Goal: Task Accomplishment & Management: Manage account settings

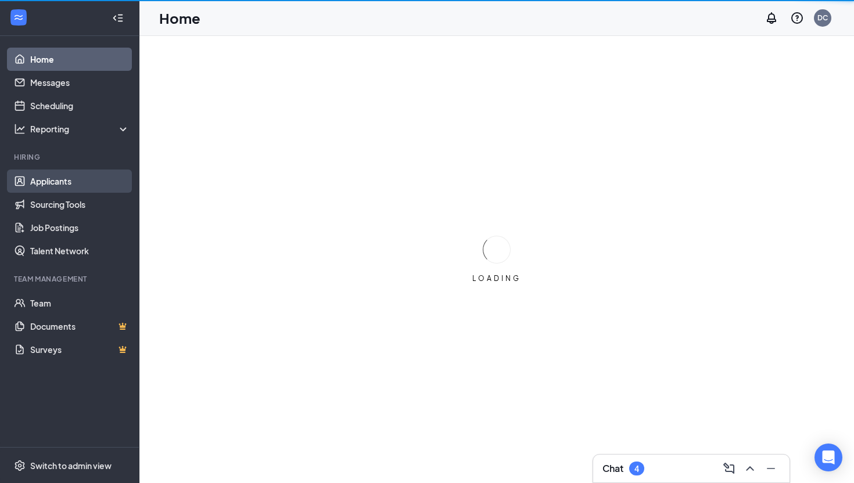
click at [94, 182] on link "Applicants" at bounding box center [79, 181] width 99 height 23
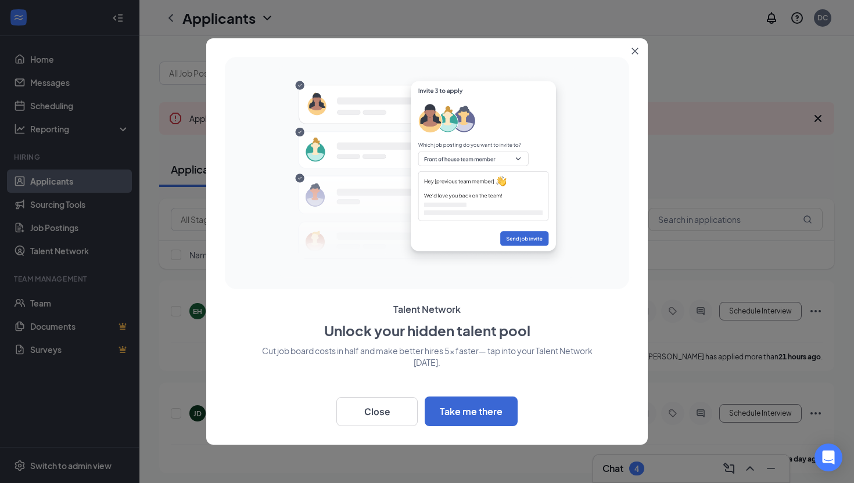
click at [636, 52] on icon "Close" at bounding box center [635, 51] width 6 height 6
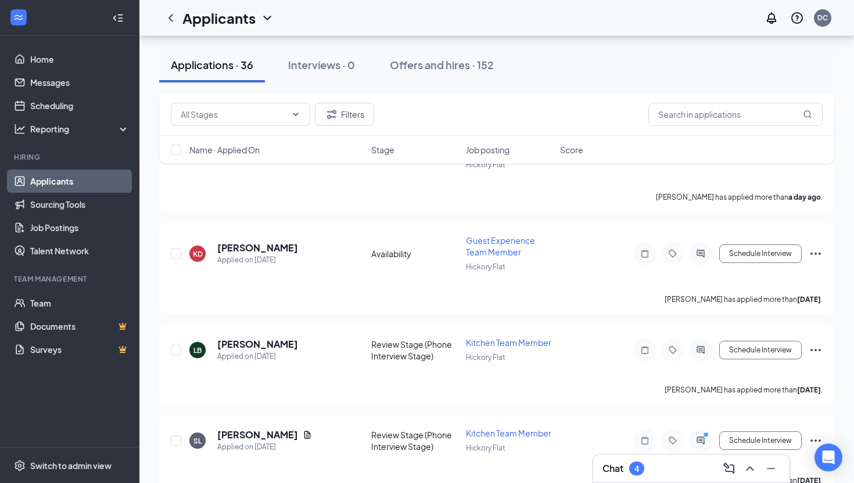
scroll to position [301, 0]
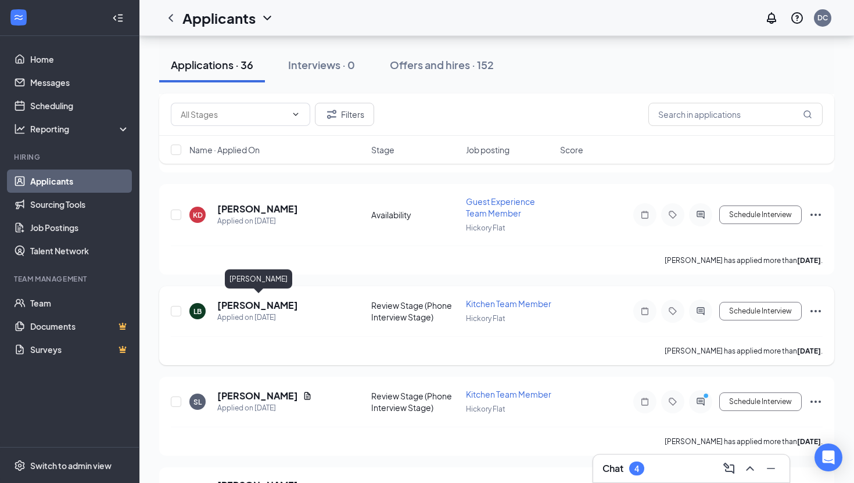
click at [281, 305] on h5 "[PERSON_NAME]" at bounding box center [257, 305] width 81 height 13
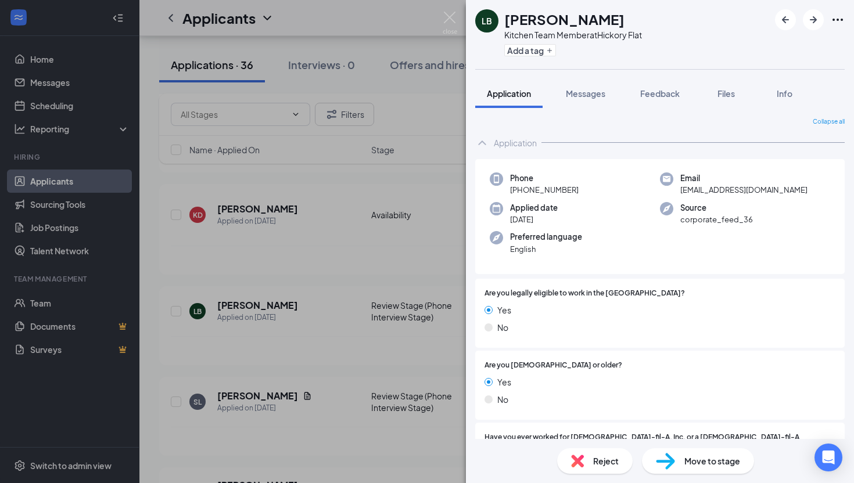
drag, startPoint x: 503, startPoint y: 17, endPoint x: 651, endPoint y: 17, distance: 148.7
click at [651, 17] on div "LB [PERSON_NAME] Kitchen Team Member at [GEOGRAPHIC_DATA] Add a tag" at bounding box center [660, 34] width 388 height 69
copy h1 "[PERSON_NAME]"
click at [248, 396] on div "LB [PERSON_NAME] Kitchen Team Member at Hickory Flat Add a tag Application Mess…" at bounding box center [427, 241] width 854 height 483
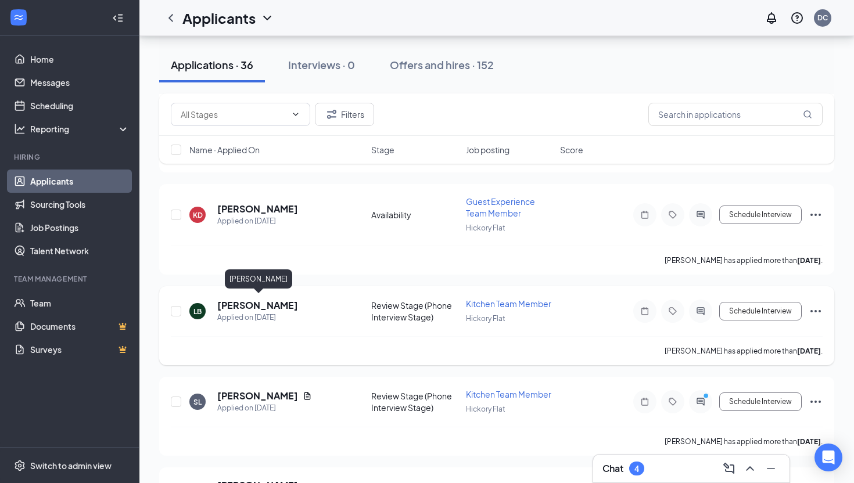
click at [274, 305] on h5 "[PERSON_NAME]" at bounding box center [257, 305] width 81 height 13
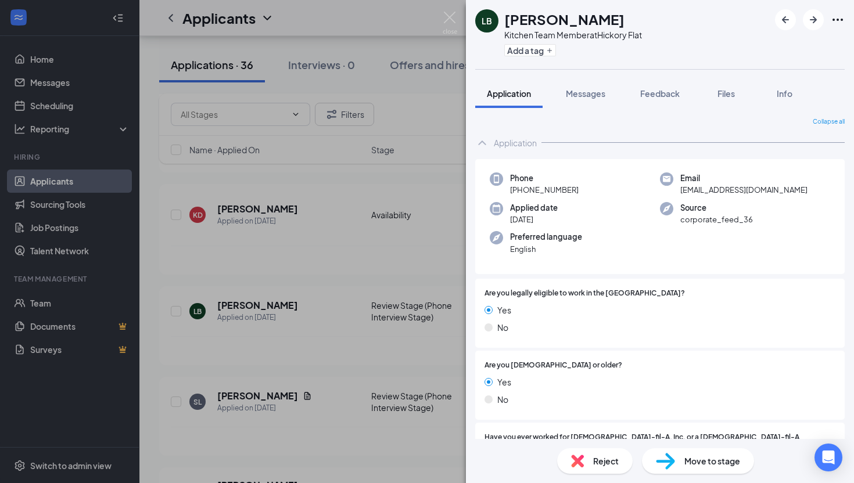
drag, startPoint x: 521, startPoint y: 192, endPoint x: 596, endPoint y: 192, distance: 74.9
click at [596, 192] on div "Phone [PHONE_NUMBER]" at bounding box center [575, 185] width 170 height 24
copy span "[PHONE_NUMBER]"
drag, startPoint x: 677, startPoint y: 192, endPoint x: 780, endPoint y: 191, distance: 102.8
click at [780, 191] on div "Email [EMAIL_ADDRESS][DOMAIN_NAME]" at bounding box center [745, 185] width 170 height 24
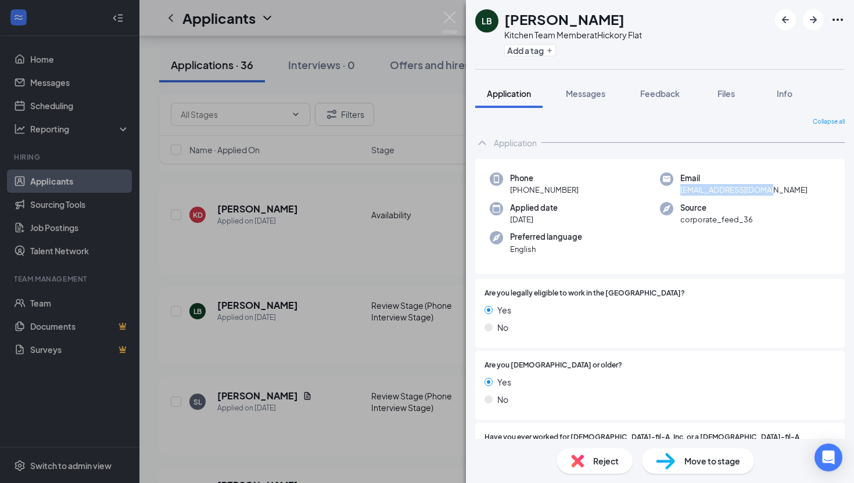
copy span "[EMAIL_ADDRESS][DOMAIN_NAME]"
click at [282, 308] on div "LB [PERSON_NAME] Kitchen Team Member at Hickory Flat Add a tag Application Mess…" at bounding box center [427, 241] width 854 height 483
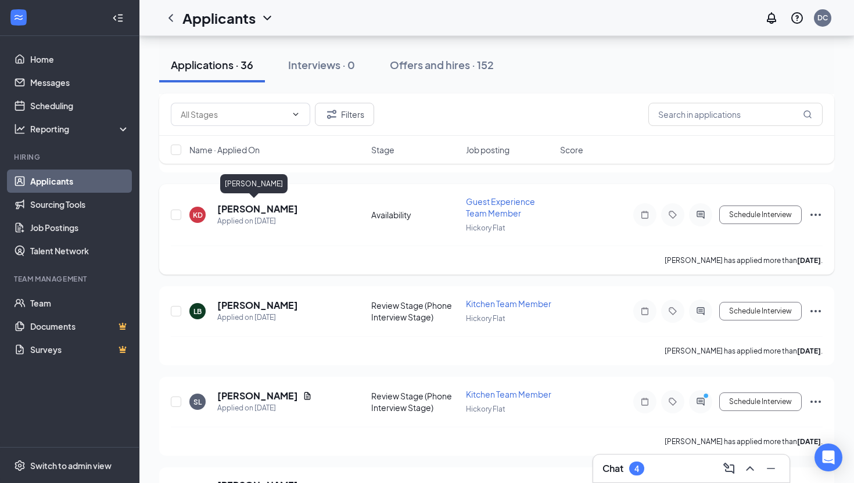
click at [239, 206] on h5 "[PERSON_NAME]" at bounding box center [257, 209] width 81 height 13
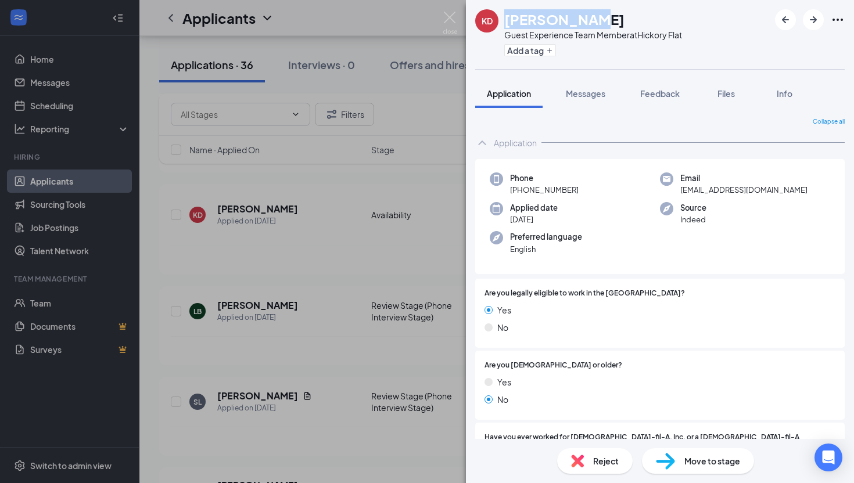
drag, startPoint x: 505, startPoint y: 16, endPoint x: 593, endPoint y: 14, distance: 87.2
click at [593, 14] on div "[PERSON_NAME]" at bounding box center [593, 19] width 178 height 20
copy h1 "[PERSON_NAME]"
drag, startPoint x: 520, startPoint y: 192, endPoint x: 597, endPoint y: 191, distance: 76.7
click at [597, 191] on div "Phone [PHONE_NUMBER]" at bounding box center [575, 185] width 170 height 24
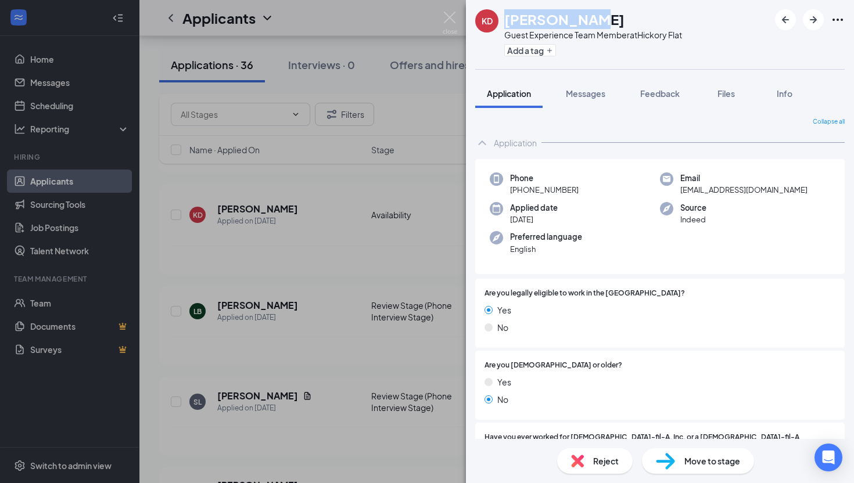
copy span "[PHONE_NUMBER]"
drag, startPoint x: 680, startPoint y: 191, endPoint x: 795, endPoint y: 191, distance: 115.6
click at [795, 191] on div "Email [EMAIL_ADDRESS][DOMAIN_NAME]" at bounding box center [745, 185] width 170 height 24
copy span "[EMAIL_ADDRESS][DOMAIN_NAME]"
click at [268, 259] on div "[PERSON_NAME] Guest Experience Team Member at Hickory Flat Add a tag Applicatio…" at bounding box center [427, 241] width 854 height 483
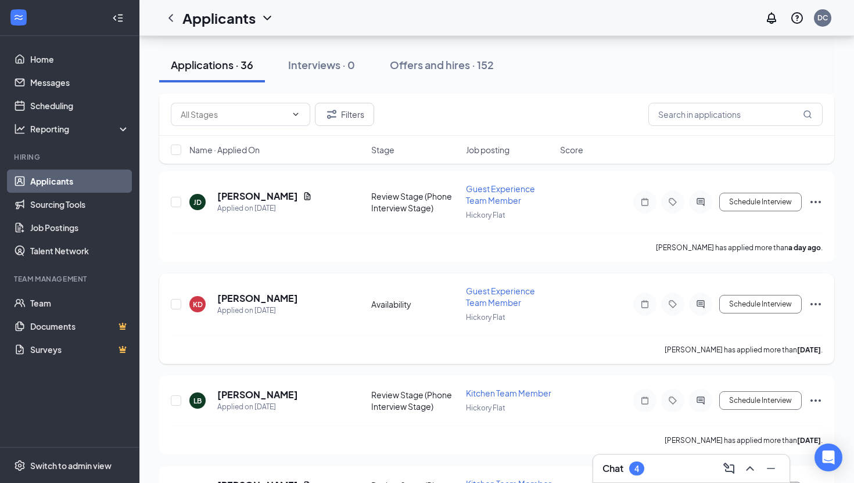
scroll to position [212, 0]
click at [239, 198] on h5 "[PERSON_NAME]" at bounding box center [257, 195] width 81 height 13
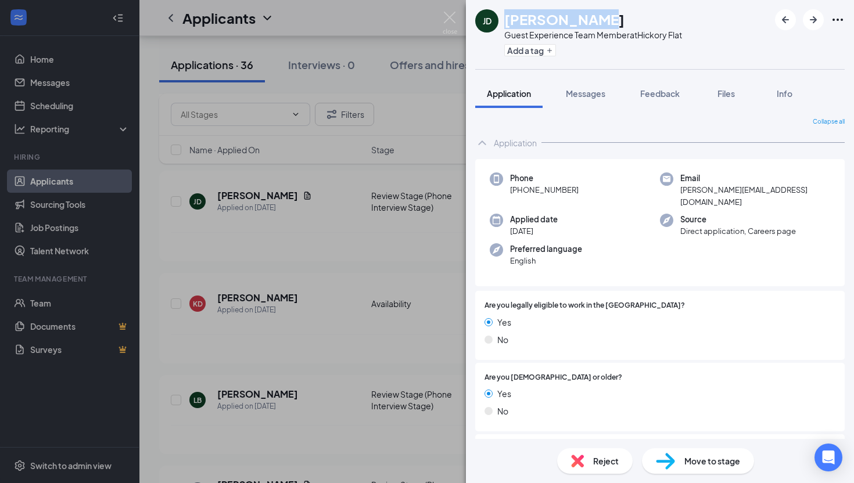
drag, startPoint x: 504, startPoint y: 21, endPoint x: 609, endPoint y: 20, distance: 105.7
click at [609, 20] on div "[PERSON_NAME] [PERSON_NAME] Guest Experience Team Member at [GEOGRAPHIC_DATA] A…" at bounding box center [578, 34] width 207 height 51
copy h1 "[PERSON_NAME]"
drag, startPoint x: 521, startPoint y: 190, endPoint x: 584, endPoint y: 195, distance: 63.0
click at [584, 195] on div "Phone [PHONE_NUMBER]" at bounding box center [575, 190] width 170 height 35
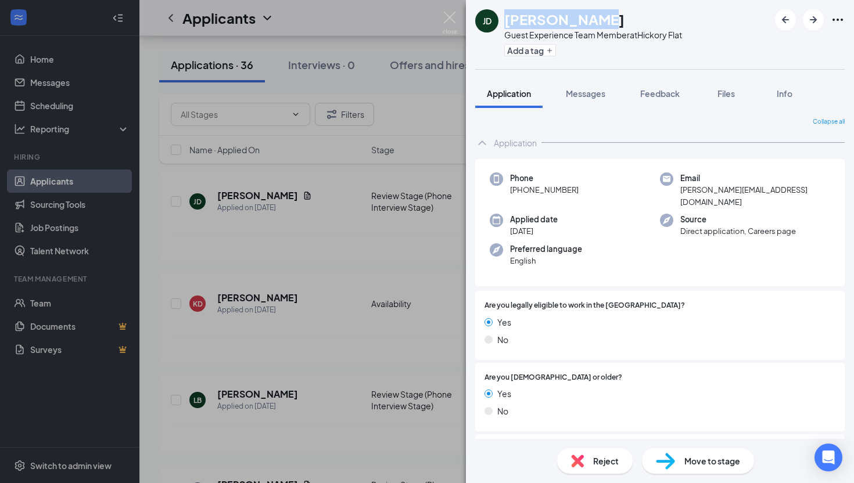
copy span "[PHONE_NUMBER]"
drag, startPoint x: 678, startPoint y: 192, endPoint x: 805, endPoint y: 189, distance: 126.7
click at [805, 189] on div "Email [PERSON_NAME][EMAIL_ADDRESS][DOMAIN_NAME]" at bounding box center [745, 190] width 170 height 35
copy span "[PERSON_NAME][EMAIL_ADDRESS][DOMAIN_NAME]"
click at [319, 254] on div "[PERSON_NAME] [PERSON_NAME] Guest Experience Team Member at Hickory Flat Add a …" at bounding box center [427, 241] width 854 height 483
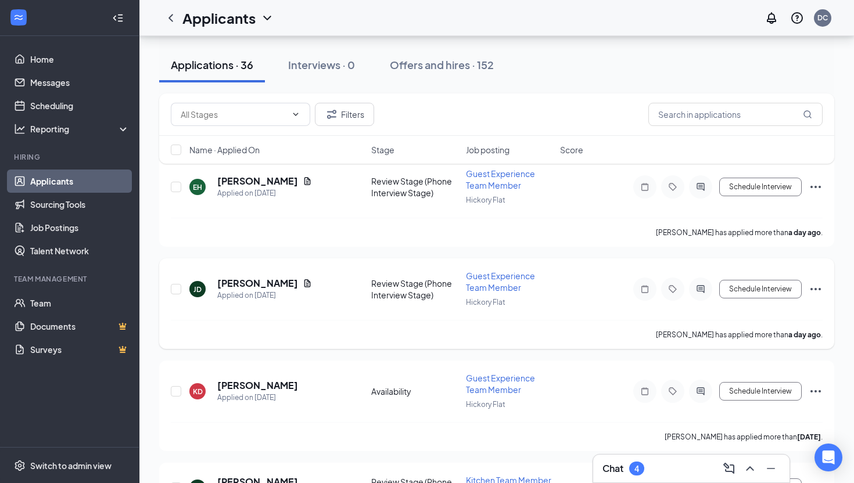
scroll to position [74, 0]
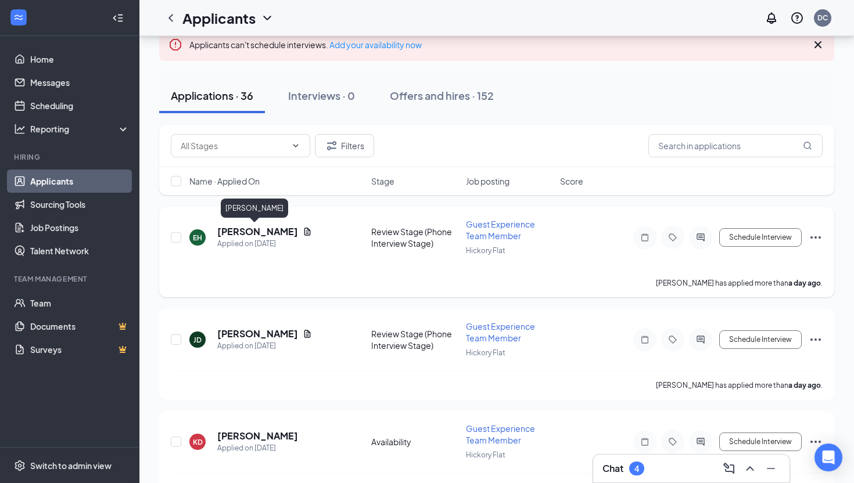
click at [252, 229] on h5 "[PERSON_NAME]" at bounding box center [257, 231] width 81 height 13
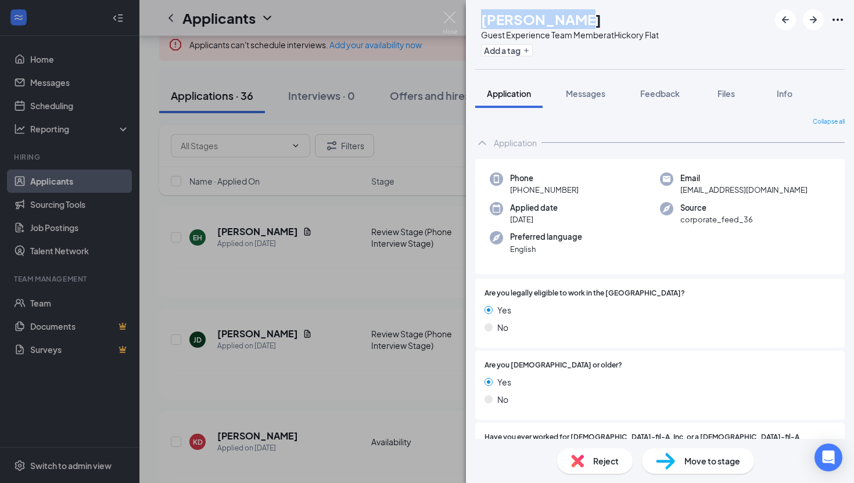
drag, startPoint x: 504, startPoint y: 17, endPoint x: 616, endPoint y: 16, distance: 111.6
click at [616, 16] on div "[PERSON_NAME]" at bounding box center [570, 19] width 178 height 20
copy h1 "[PERSON_NAME]"
drag, startPoint x: 520, startPoint y: 191, endPoint x: 615, endPoint y: 191, distance: 95.3
click at [615, 191] on div "Phone [PHONE_NUMBER]" at bounding box center [575, 185] width 170 height 24
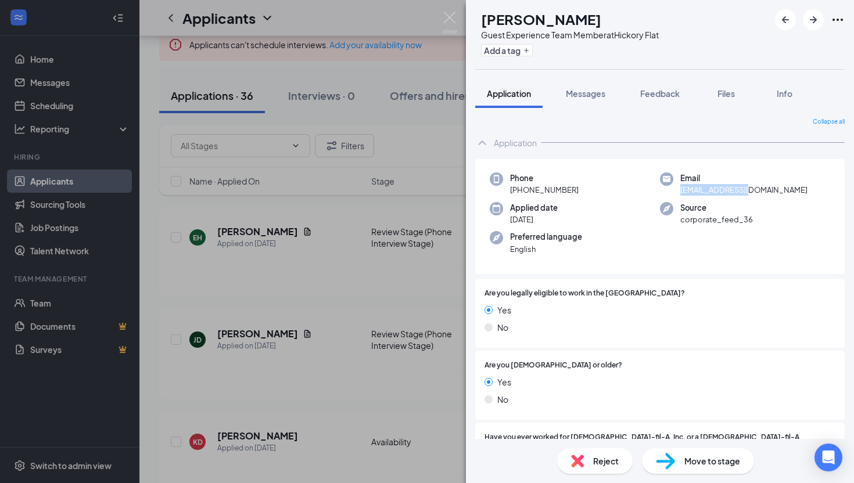
drag, startPoint x: 679, startPoint y: 189, endPoint x: 774, endPoint y: 189, distance: 95.3
click at [774, 189] on div "Email [EMAIL_ADDRESS][DOMAIN_NAME]" at bounding box center [745, 185] width 170 height 24
click at [273, 286] on div "EH [PERSON_NAME] Guest Experience Team Member at Hickory Flat Add a tag Applica…" at bounding box center [427, 241] width 854 height 483
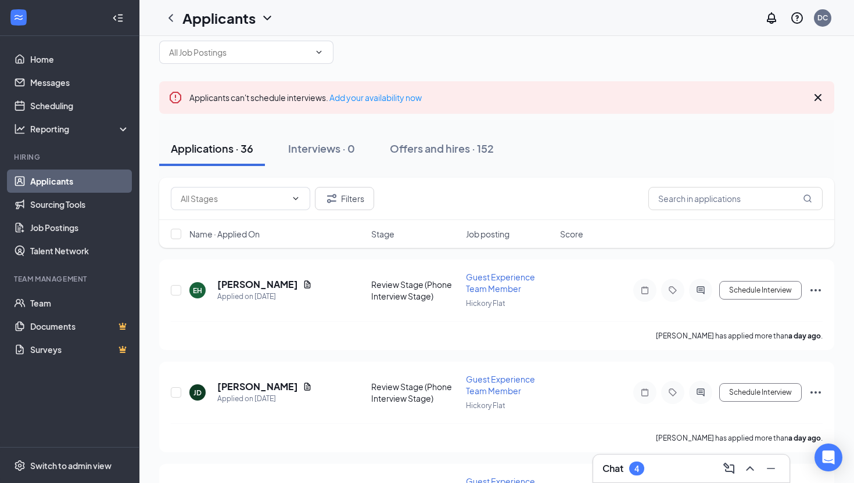
scroll to position [14, 0]
